Goal: Check status: Check status

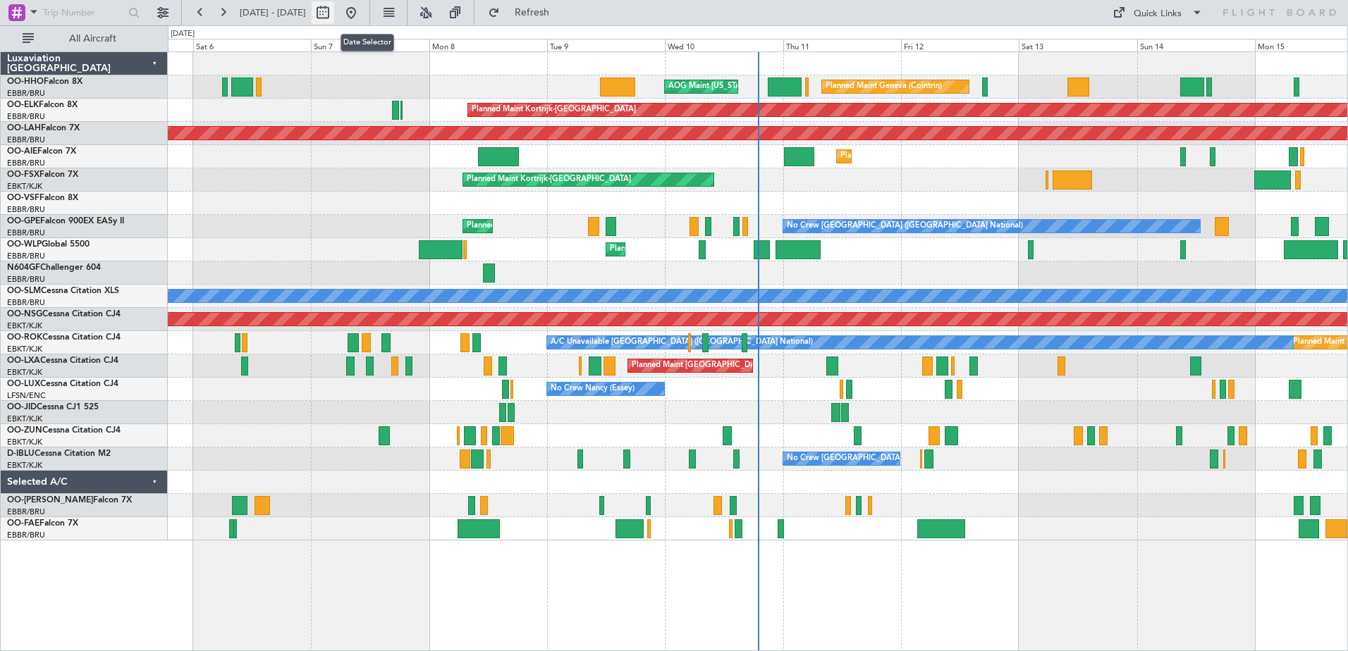
click at [334, 14] on button at bounding box center [323, 12] width 23 height 23
select select "9"
select select "2025"
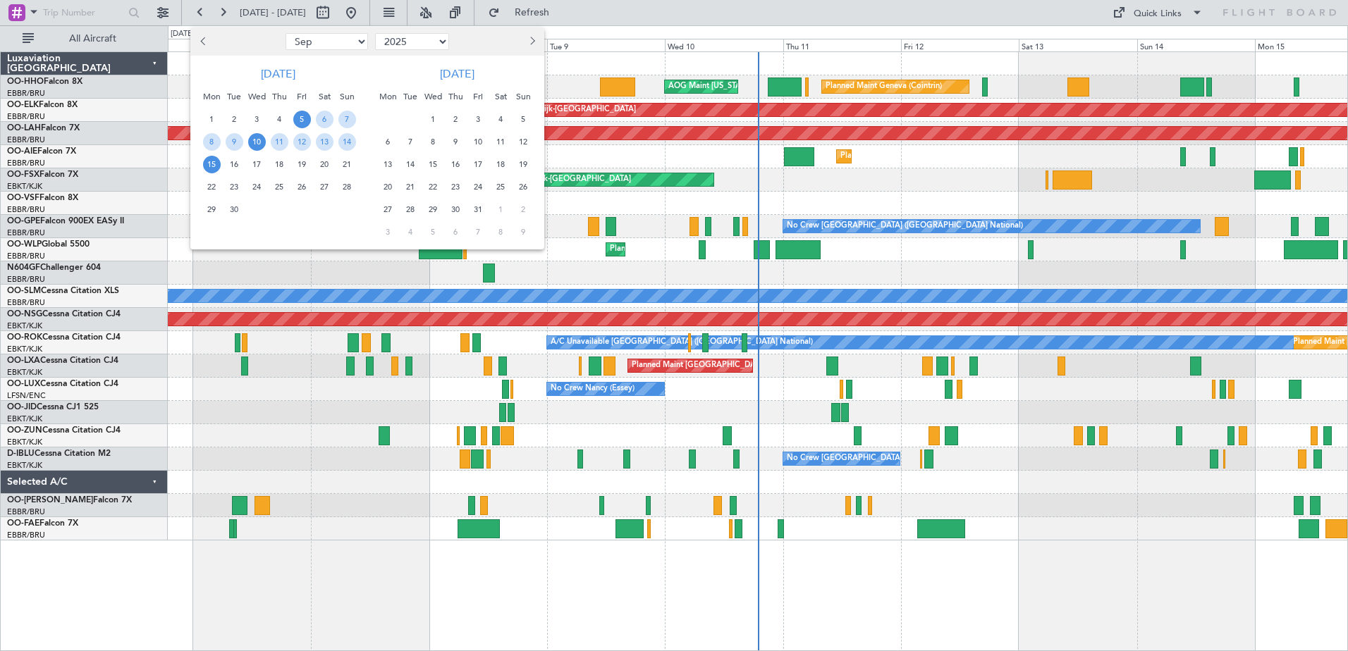
click at [257, 144] on span "10" at bounding box center [257, 142] width 18 height 18
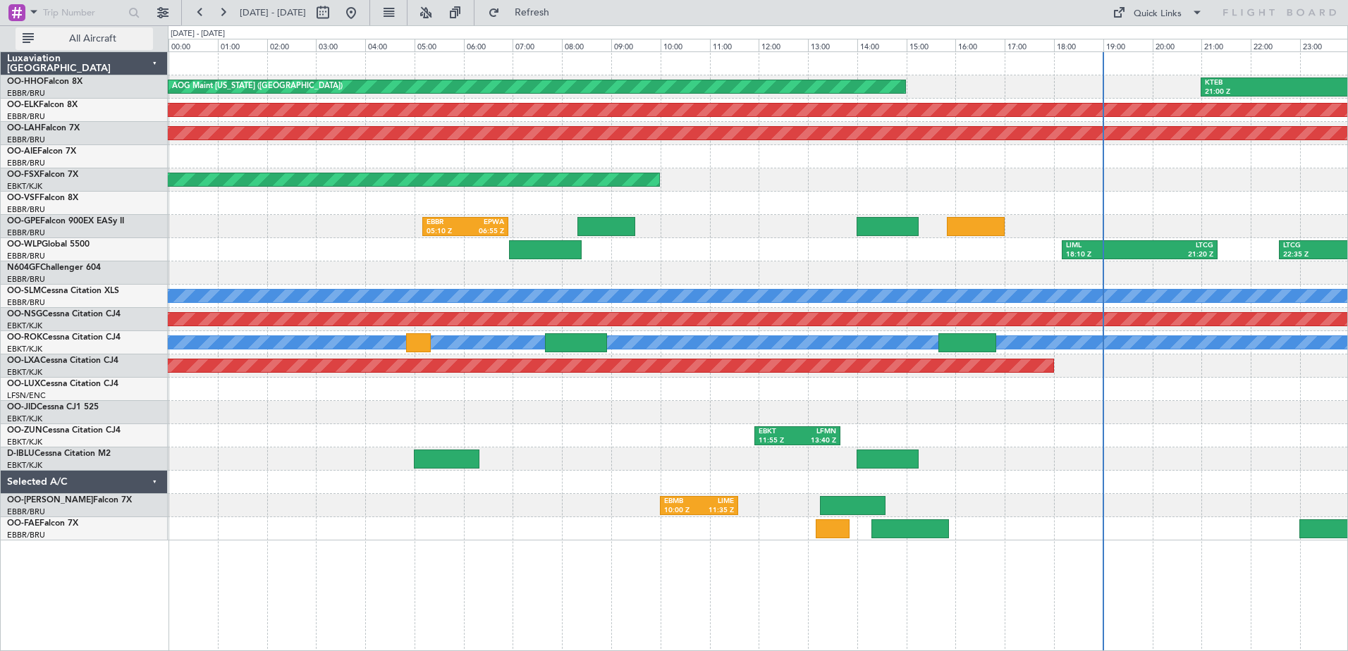
click at [137, 38] on span "All Aircraft" at bounding box center [93, 39] width 112 height 10
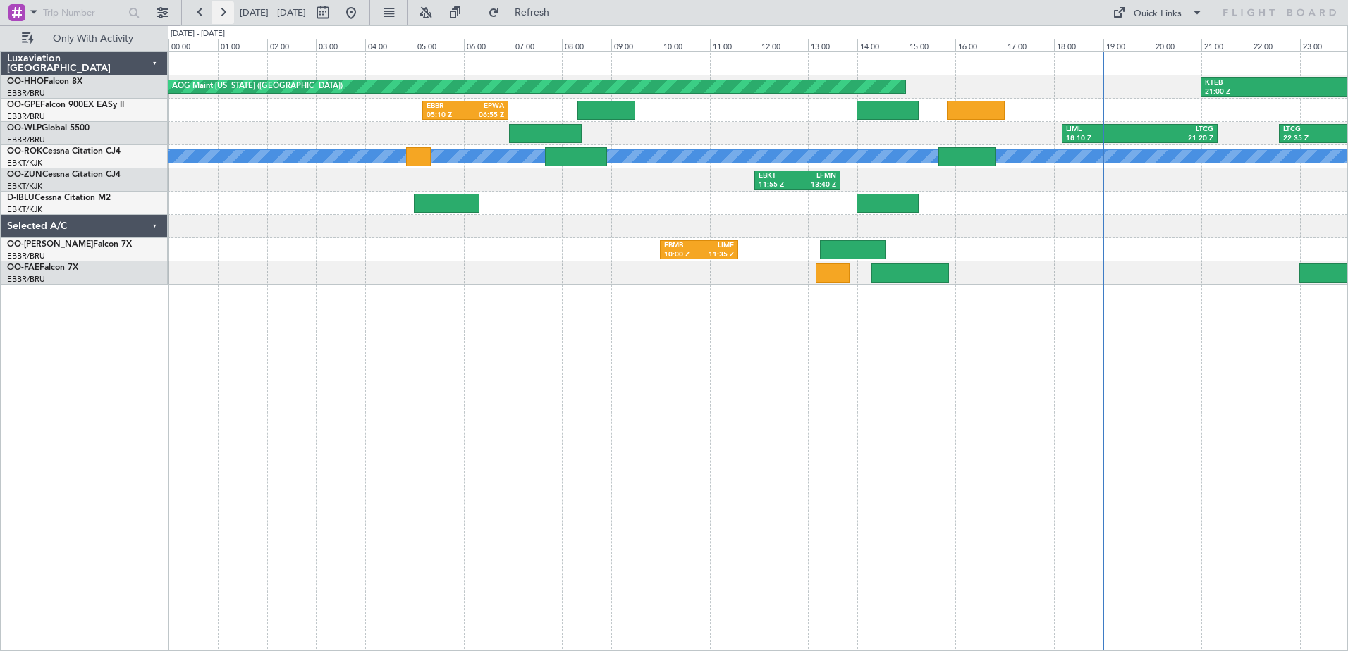
click at [224, 8] on button at bounding box center [223, 12] width 23 height 23
